Goal: Communication & Community: Answer question/provide support

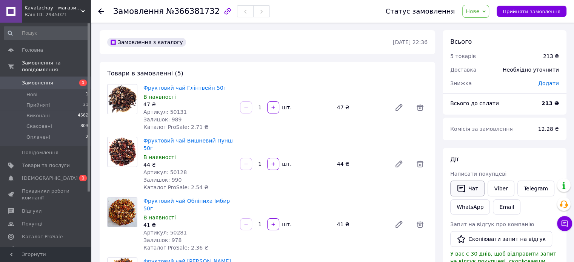
click at [464, 189] on icon "button" at bounding box center [462, 189] width 8 height 8
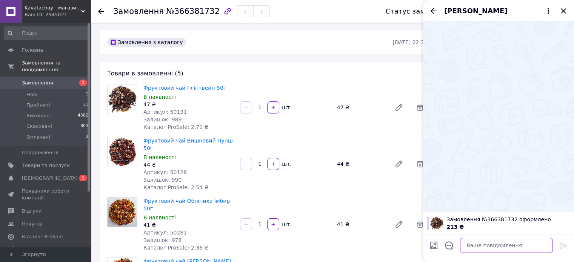
click at [488, 244] on textarea at bounding box center [506, 245] width 93 height 15
paste textarea "Добрий день. Отримали Ваше замовлення."
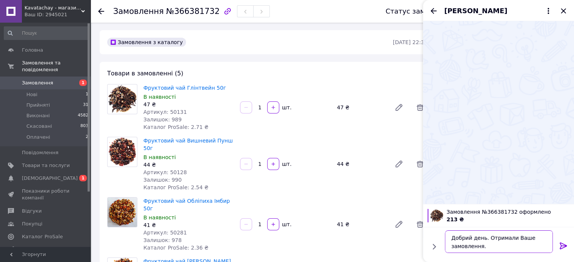
type textarea "Добрий день. Отримали Ваше замовлення."
click at [564, 248] on icon at bounding box center [563, 246] width 7 height 7
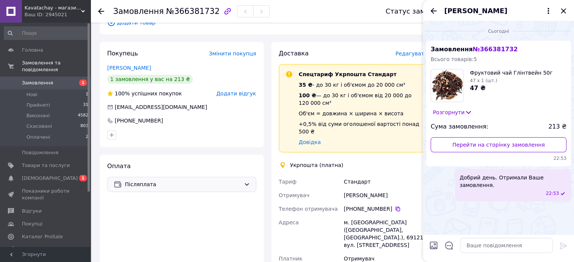
scroll to position [377, 0]
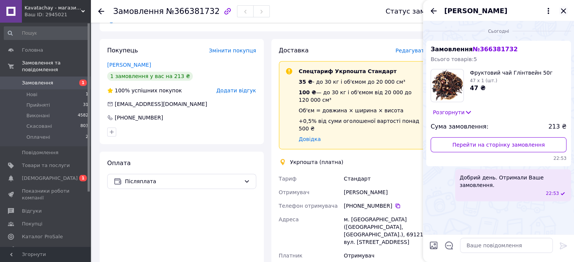
click at [563, 10] on icon "Закрити" at bounding box center [563, 10] width 5 height 5
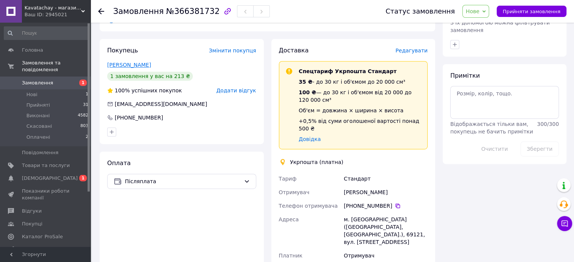
click at [134, 62] on link "[PERSON_NAME]" at bounding box center [129, 65] width 44 height 6
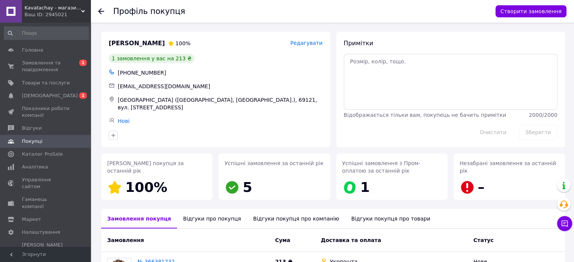
scroll to position [80, 0]
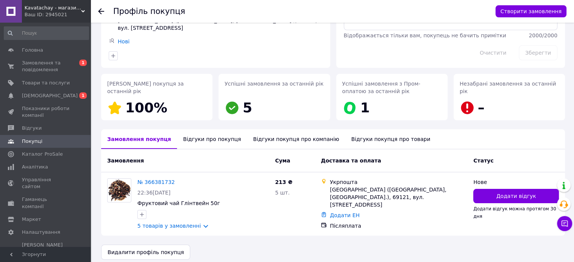
click at [188, 131] on div "Відгуки про покупця" at bounding box center [212, 139] width 70 height 20
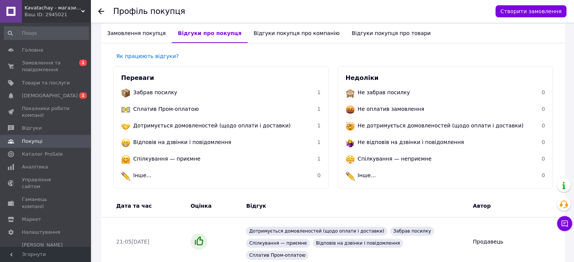
scroll to position [204, 0]
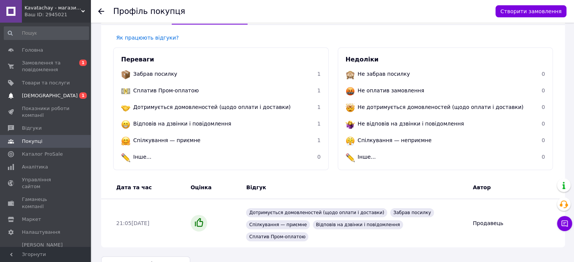
click at [44, 98] on span "[DEMOGRAPHIC_DATA]" at bounding box center [50, 95] width 56 height 7
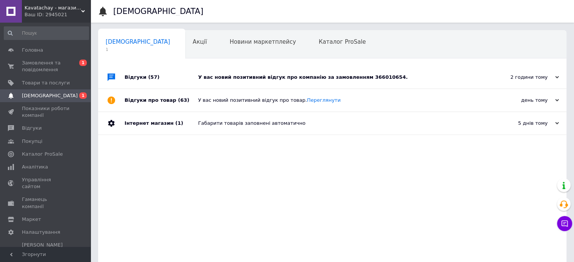
click at [243, 74] on div "У вас новий позитивний відгук про компанію за замовленням 366010654." at bounding box center [340, 77] width 285 height 7
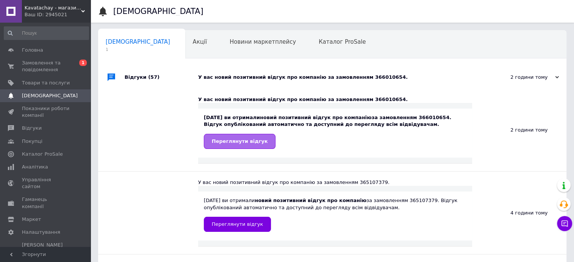
click at [238, 149] on link "Переглянути відгук" at bounding box center [240, 141] width 72 height 15
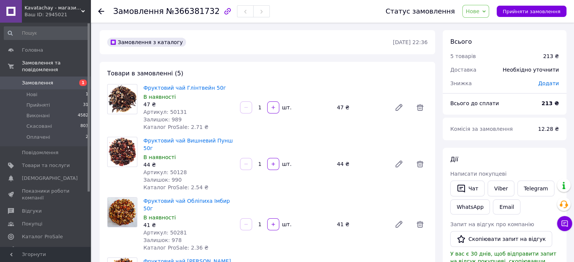
click at [166, 10] on span "№366381732" at bounding box center [193, 11] width 54 height 9
copy h1 "Замовлення №366381732"
